Goal: Communication & Community: Answer question/provide support

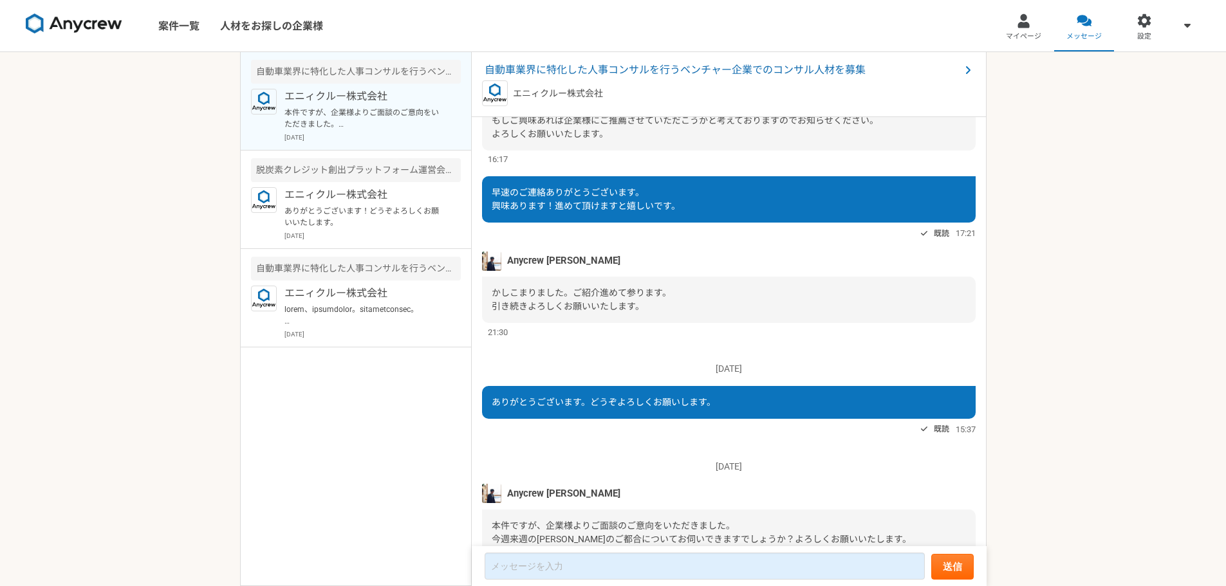
scroll to position [1079, 0]
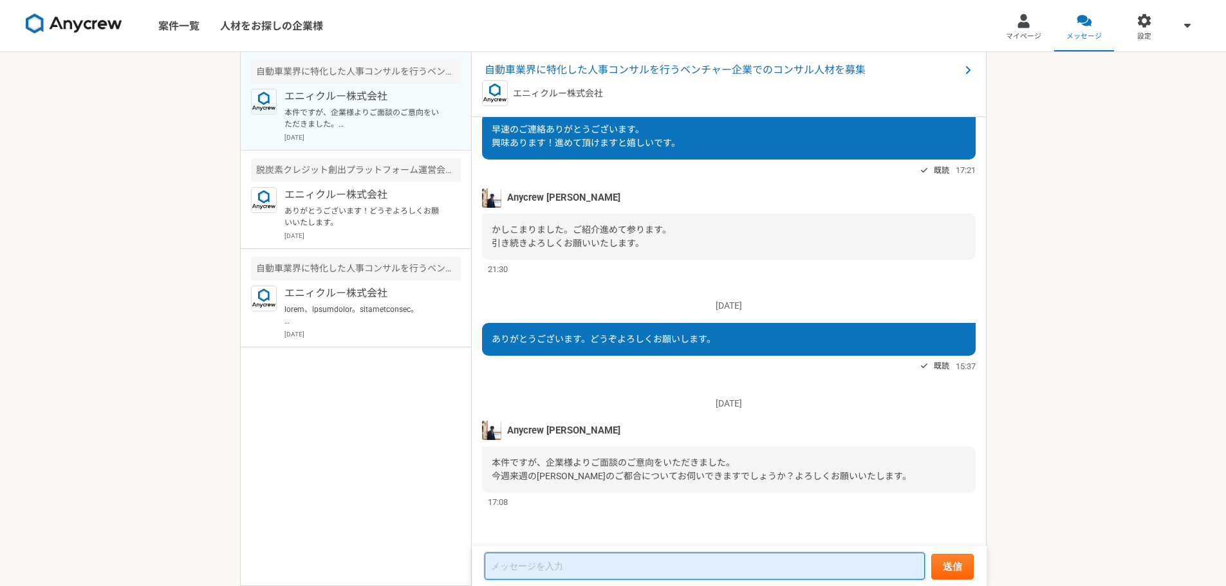
click at [557, 564] on textarea at bounding box center [705, 566] width 440 height 27
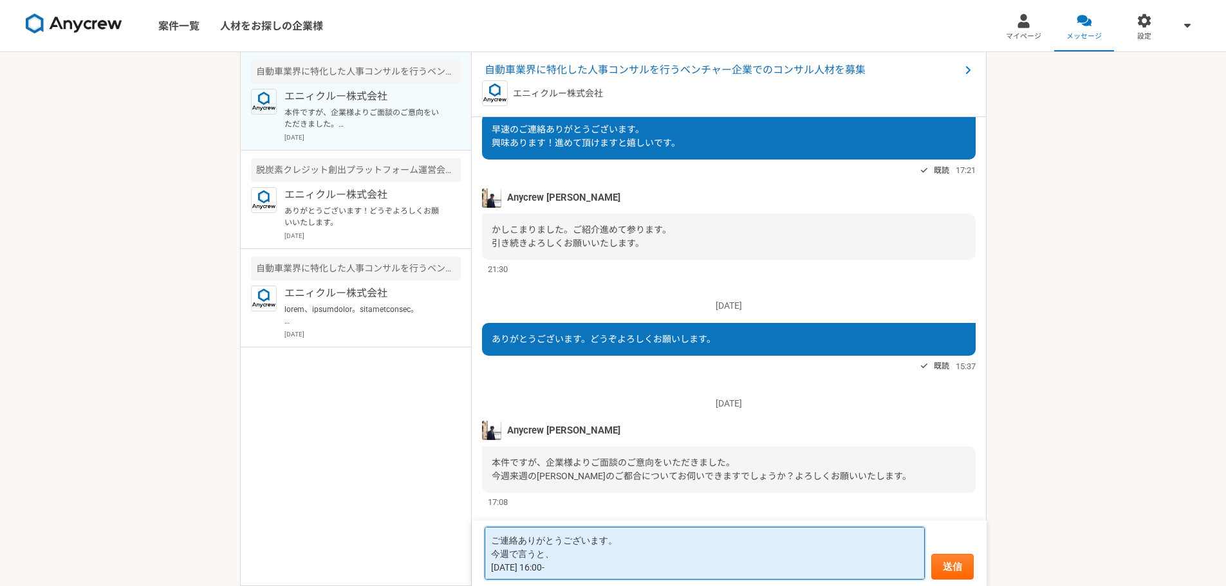
click at [548, 552] on textarea "ご連絡ありがとうございます。 今週で言うと、 [DATE] 16:00-" at bounding box center [705, 553] width 440 height 53
click at [562, 557] on textarea "ご連絡ありがとうございます。 今週で言うと、 [DATE] 16:00-" at bounding box center [705, 553] width 440 height 53
click at [566, 568] on textarea "ご連絡ありがとうございます。 今週で言うと、 9/2 [DATE] 16:00-" at bounding box center [705, 547] width 440 height 66
click at [524, 549] on textarea "ご連絡ありがとうございます。 今週で言うと、 9/2 [DATE] 16:00-" at bounding box center [705, 547] width 440 height 66
click at [545, 553] on textarea "ご連絡ありがとうございます。 今週で言うと、 [DATE] [DATE] 16:00-" at bounding box center [705, 547] width 440 height 66
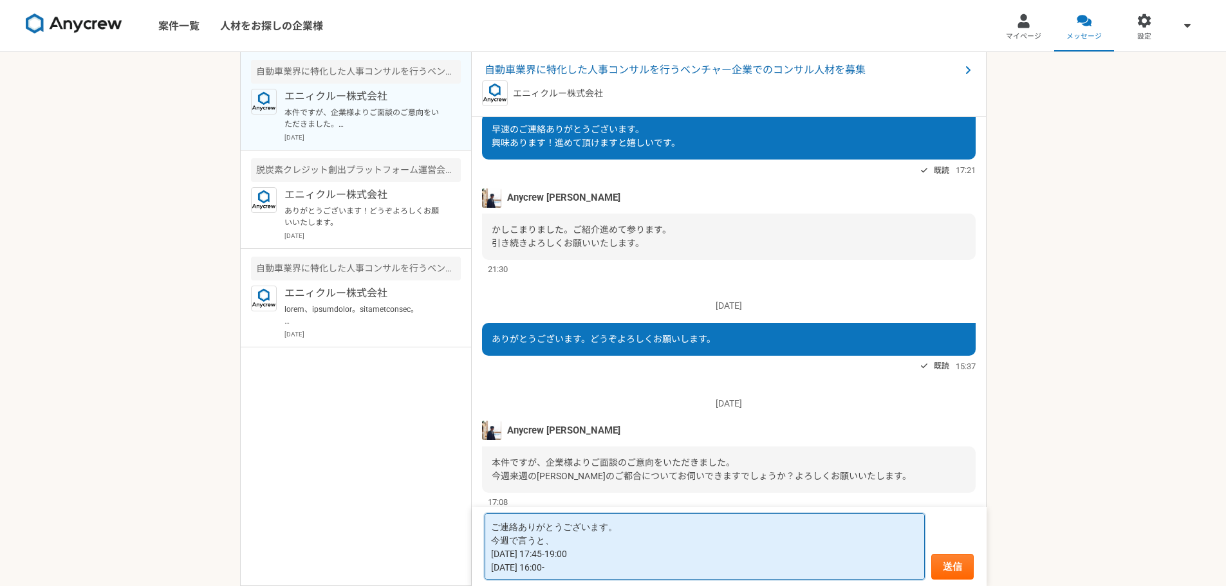
click at [583, 568] on textarea "ご連絡ありがとうございます。 今週で言うと、 [DATE] 17:45-19:00 [DATE] 16:00-" at bounding box center [705, 547] width 440 height 66
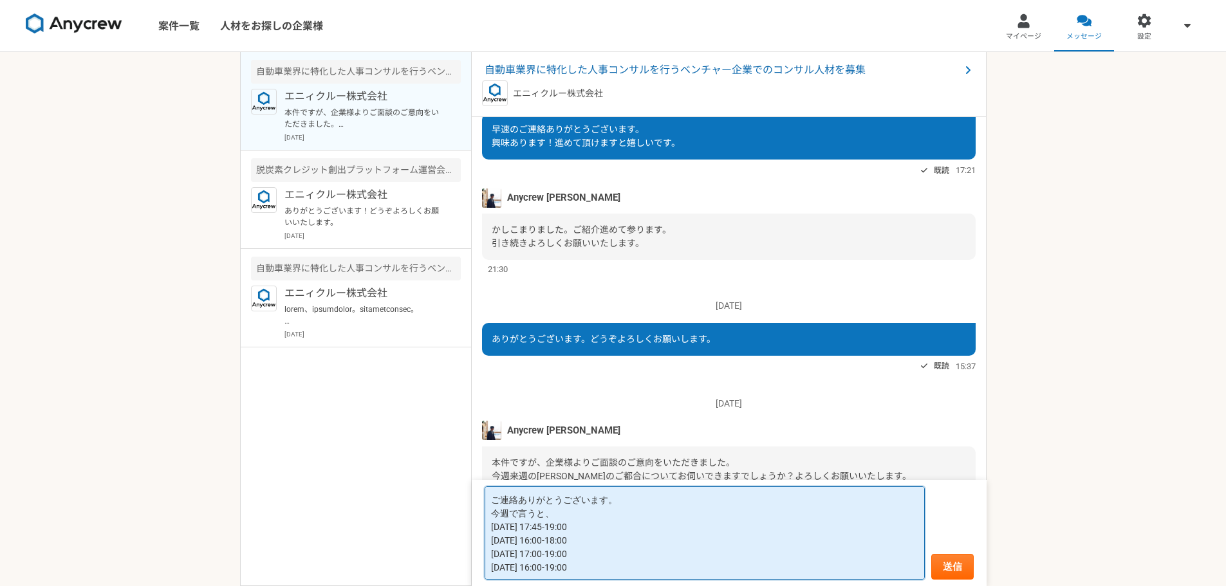
click at [599, 516] on textarea "ご連絡ありがとうございます。 今週で言うと、 [DATE] 17:45-19:00 [DATE] 16:00-18:00 [DATE] 17:00-19:00…" at bounding box center [705, 533] width 440 height 93
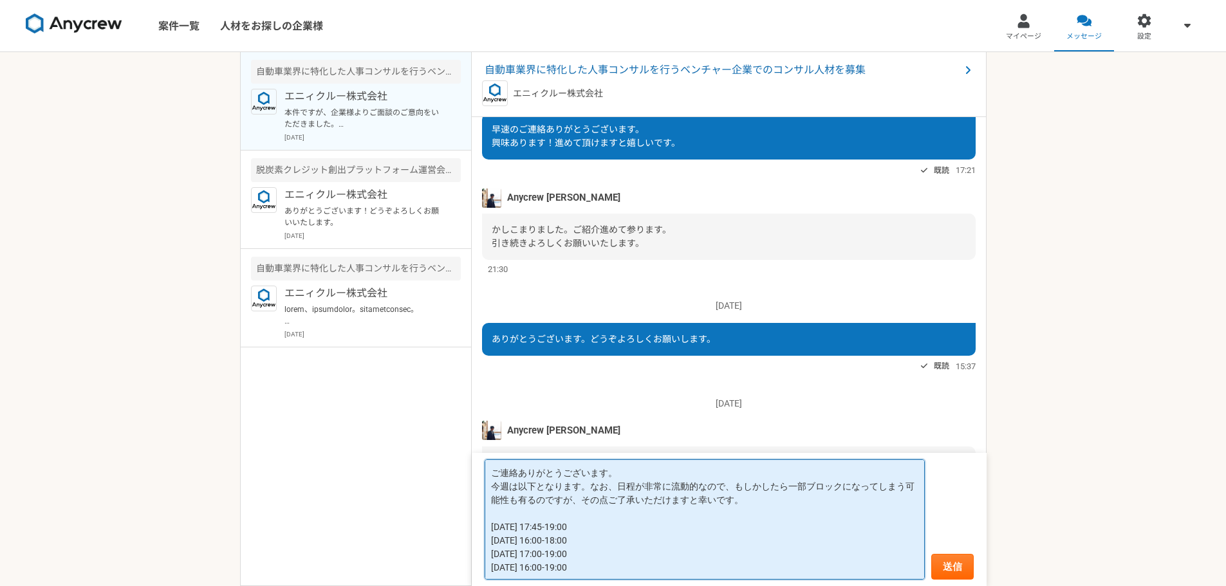
click at [734, 490] on textarea "ご連絡ありがとうございます。 今週は以下となります。なお、日程が非常に流動的なので、もしかしたら一部ブロックになってしまう可能性も有るのですが、その点ご了承い…" at bounding box center [705, 520] width 440 height 120
type textarea "ご連絡ありがとうございます。 今週は以下となります。なお、日程が非常に流動的なので、タイミング次第ではもしかしたら一部ブロックになってしまう可能性も有るのです…"
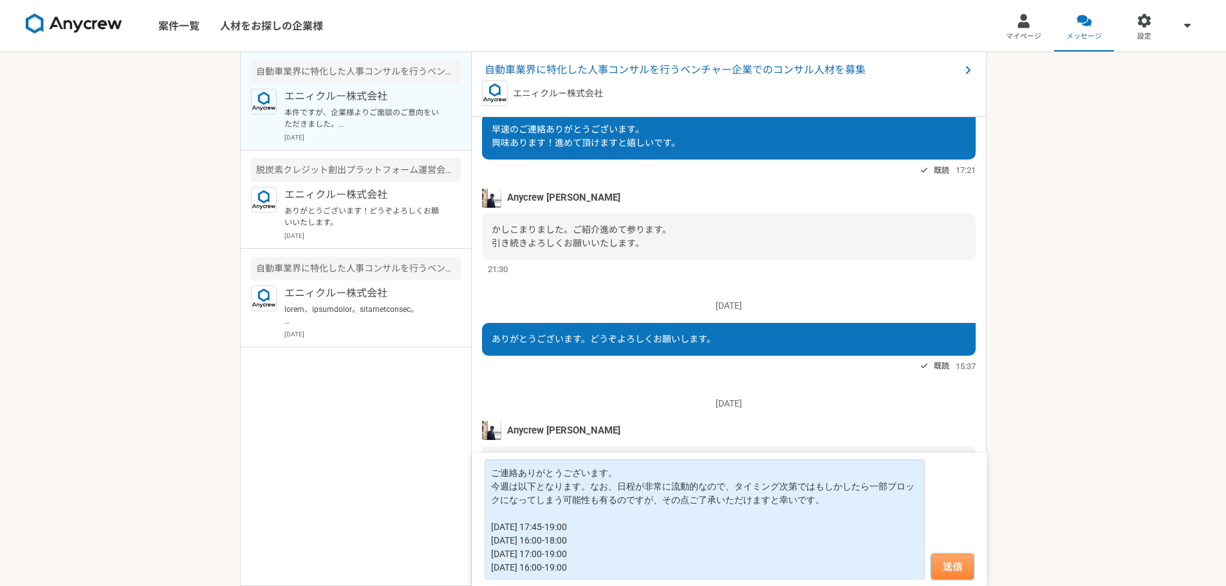
click at [940, 564] on button "送信" at bounding box center [952, 567] width 42 height 26
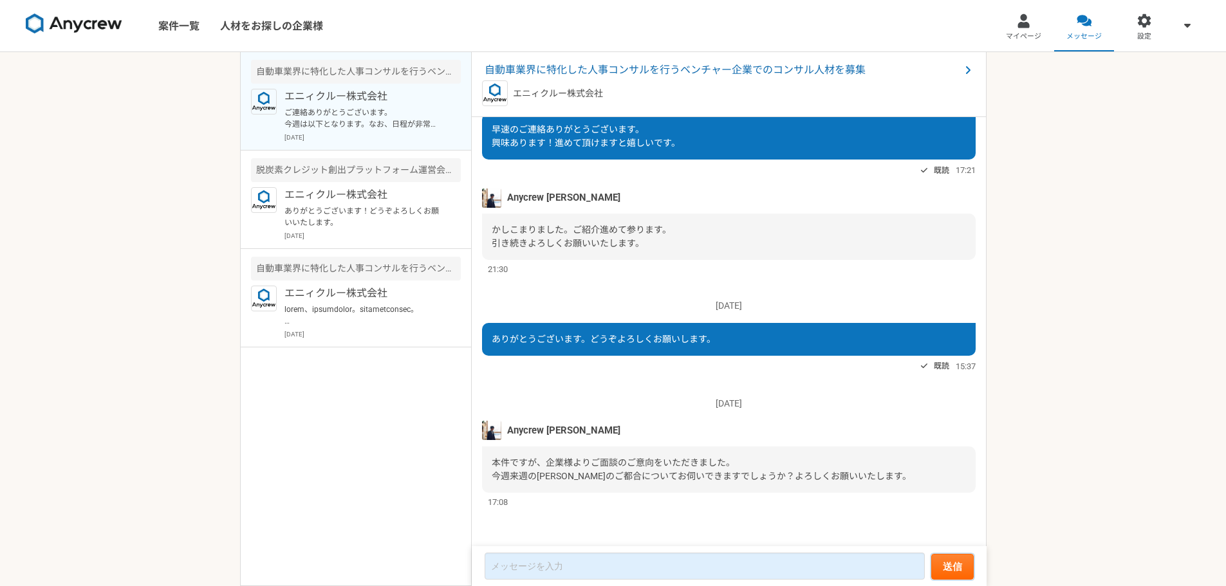
scroll to position [1124, 0]
